Goal: Obtain resource: Obtain resource

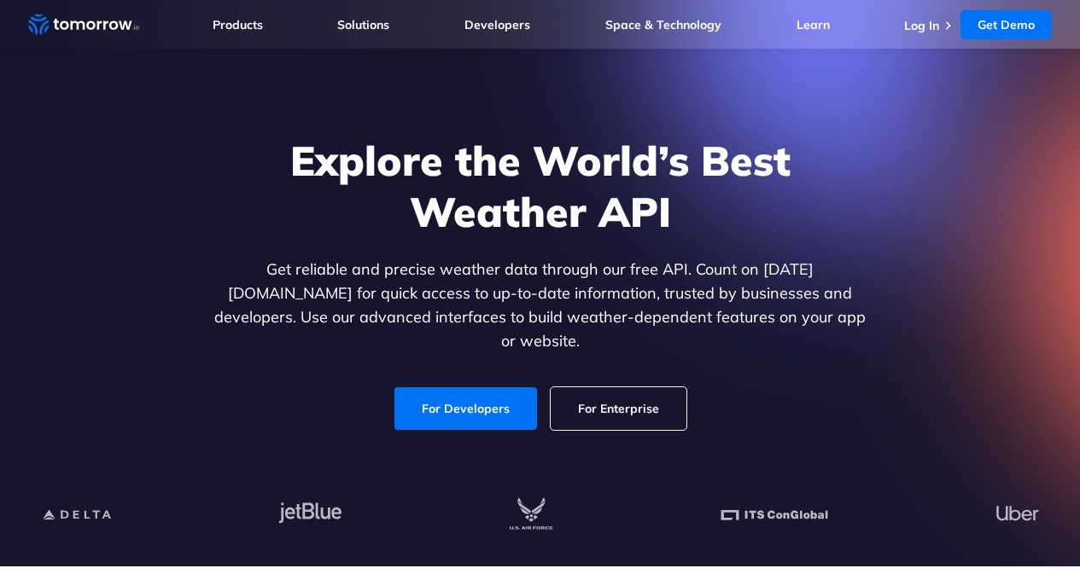
scroll to position [42, 0]
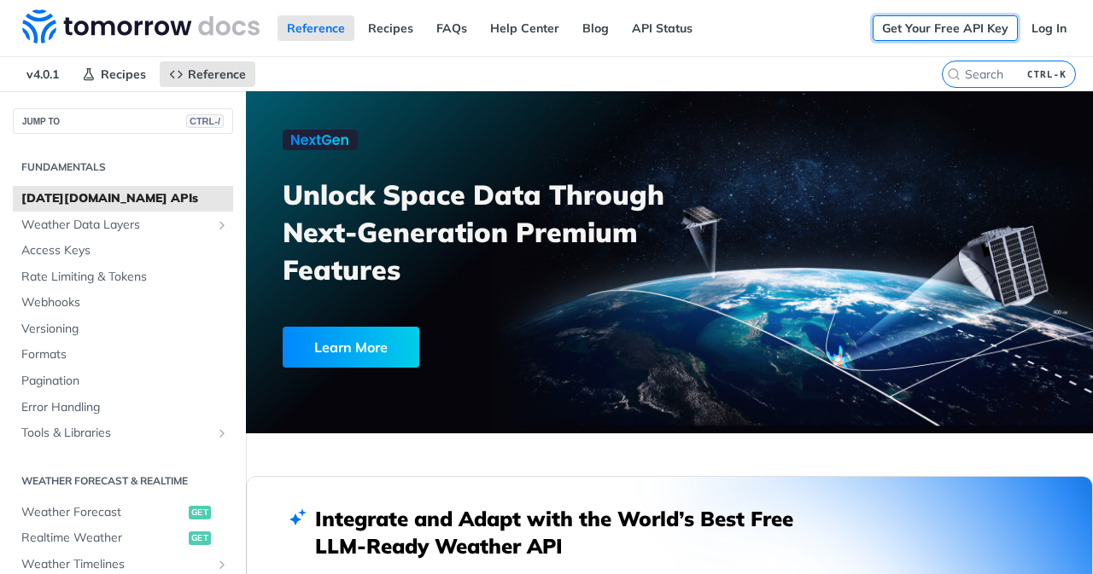
click at [936, 22] on link "Get Your Free API Key" at bounding box center [944, 28] width 145 height 26
click at [900, 31] on link "Get Your Free API Key" at bounding box center [944, 28] width 145 height 26
click at [137, 254] on span "Access Keys" at bounding box center [124, 250] width 207 height 17
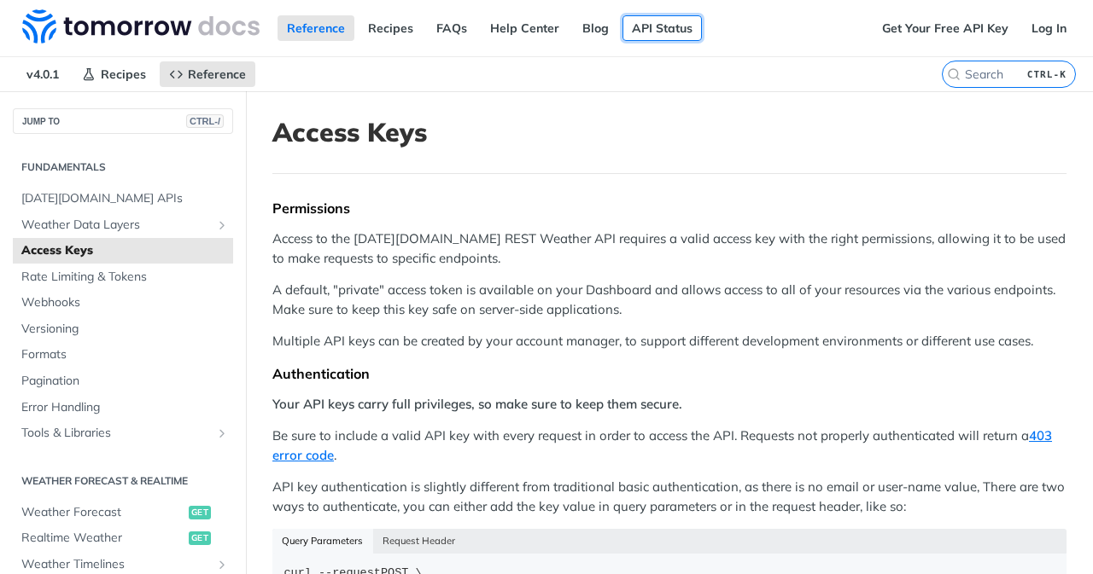
click at [673, 21] on link "API Status" at bounding box center [661, 28] width 79 height 26
